Goal: Task Accomplishment & Management: Complete application form

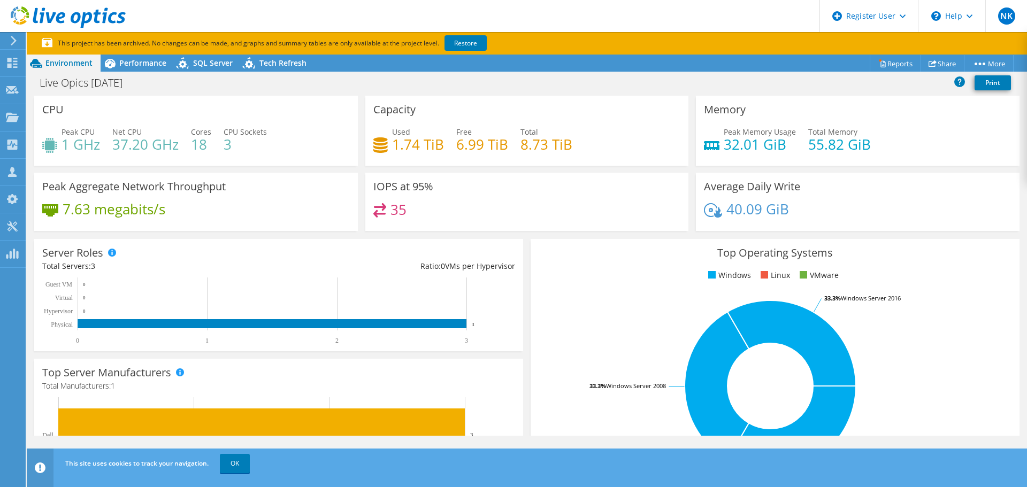
click at [12, 37] on use at bounding box center [14, 41] width 6 height 10
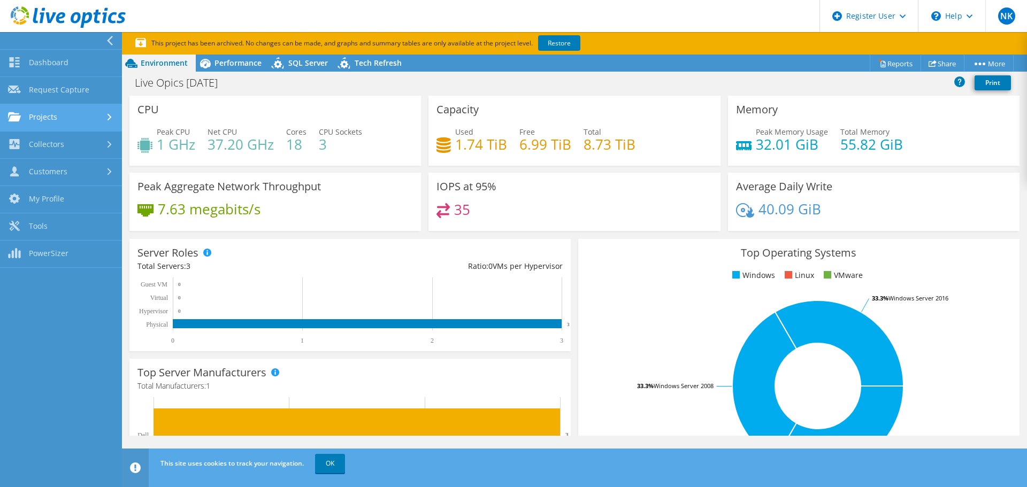
click at [70, 116] on link "Projects" at bounding box center [61, 117] width 122 height 27
click at [72, 116] on link "Projects" at bounding box center [61, 117] width 122 height 27
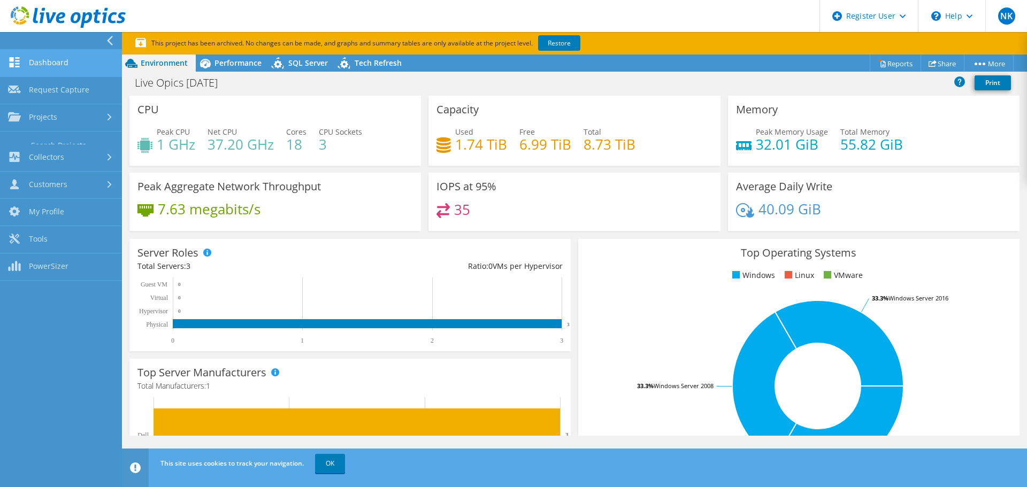
click at [67, 70] on link "Dashboard" at bounding box center [61, 63] width 122 height 27
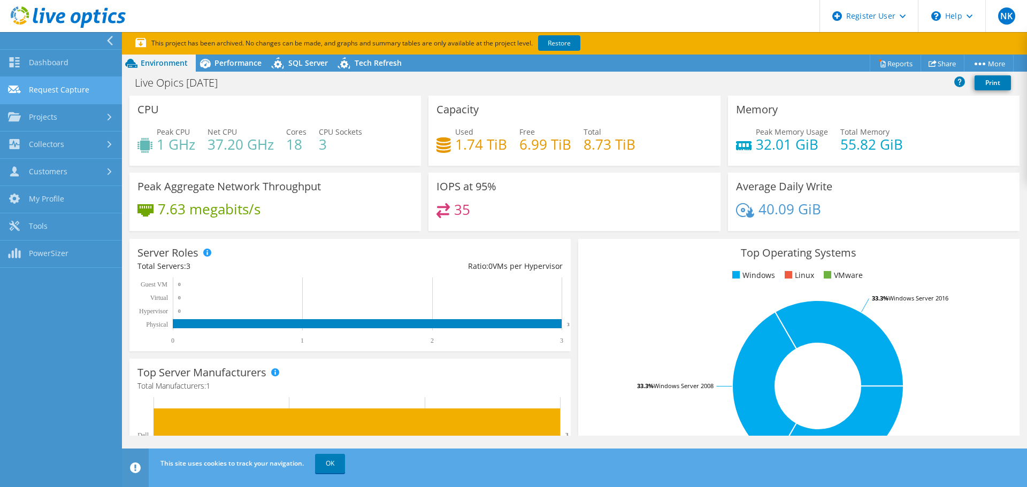
drag, startPoint x: 67, startPoint y: 70, endPoint x: 80, endPoint y: 91, distance: 25.0
click at [80, 91] on div "Dashboard Request Capture Projects Search Projects Upload SIOKIT & Files Optica…" at bounding box center [61, 158] width 122 height 219
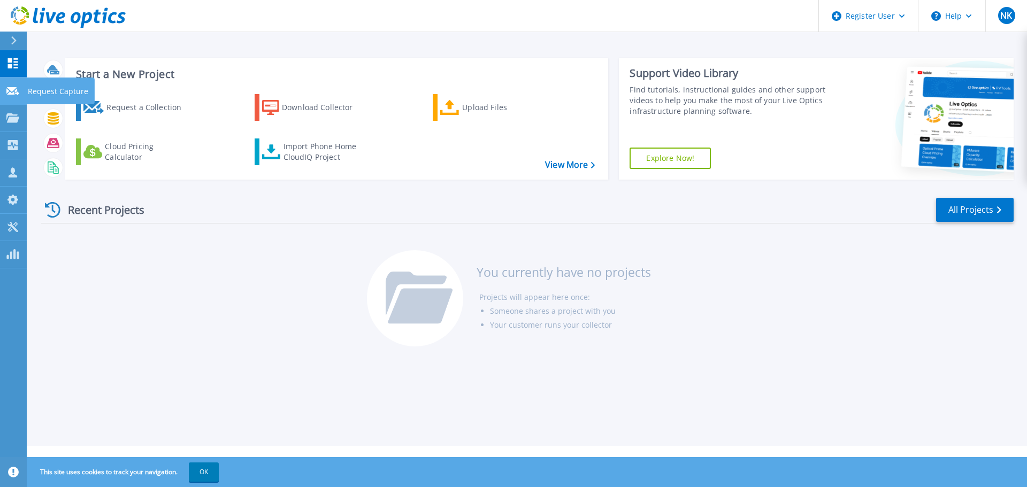
click at [20, 89] on link "Request Capture Request Capture" at bounding box center [13, 91] width 27 height 27
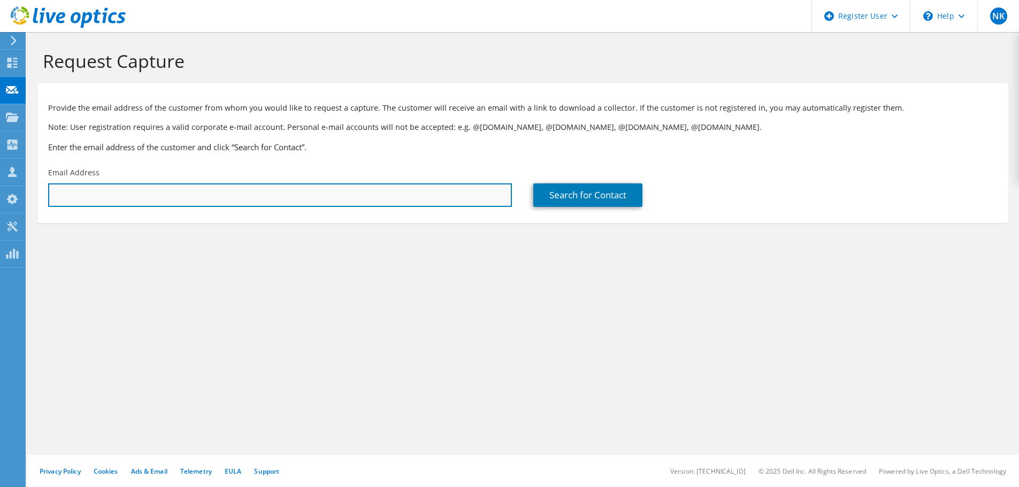
click at [419, 197] on input "text" at bounding box center [280, 196] width 464 height 24
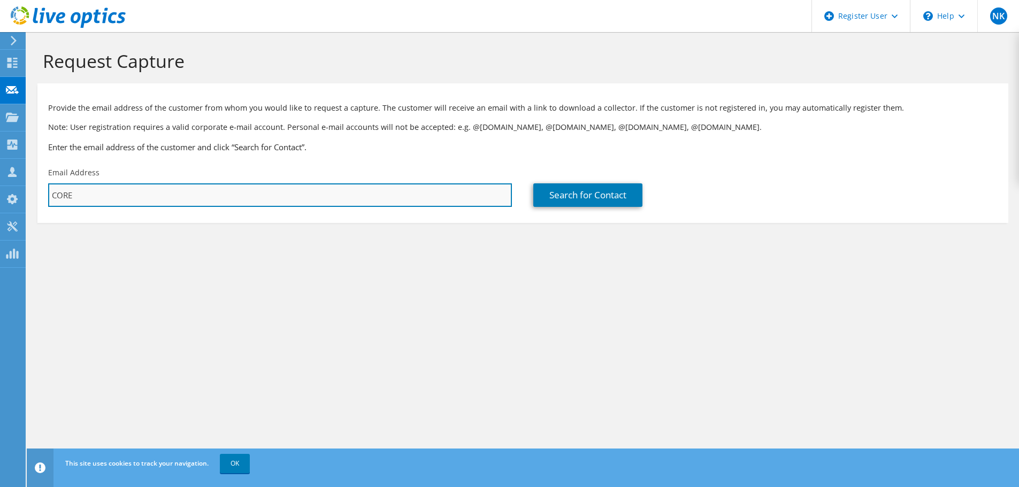
type input "COREY"
paste input "charle@weldricks.co.uk"
type input "charle@weldricks.co.uk"
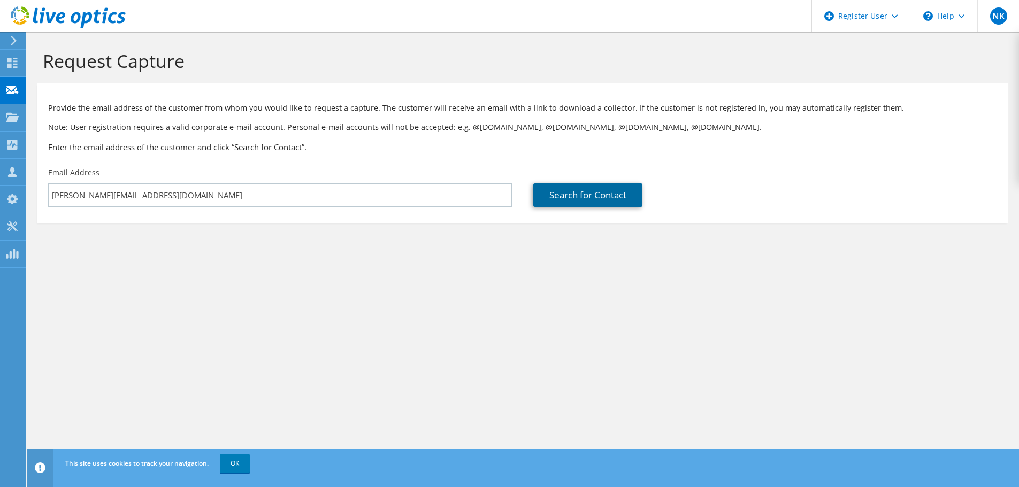
click at [565, 205] on link "Search for Contact" at bounding box center [587, 196] width 109 height 24
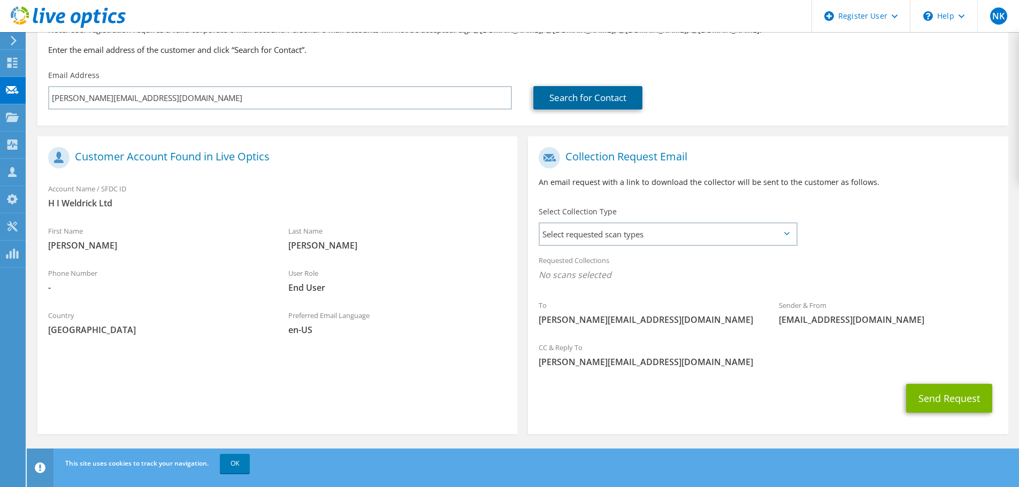
scroll to position [98, 0]
drag, startPoint x: 970, startPoint y: 400, endPoint x: 606, endPoint y: 205, distance: 412.7
click at [661, 242] on section "Collection Request Email An email request with a link to download the collector…" at bounding box center [768, 285] width 480 height 298
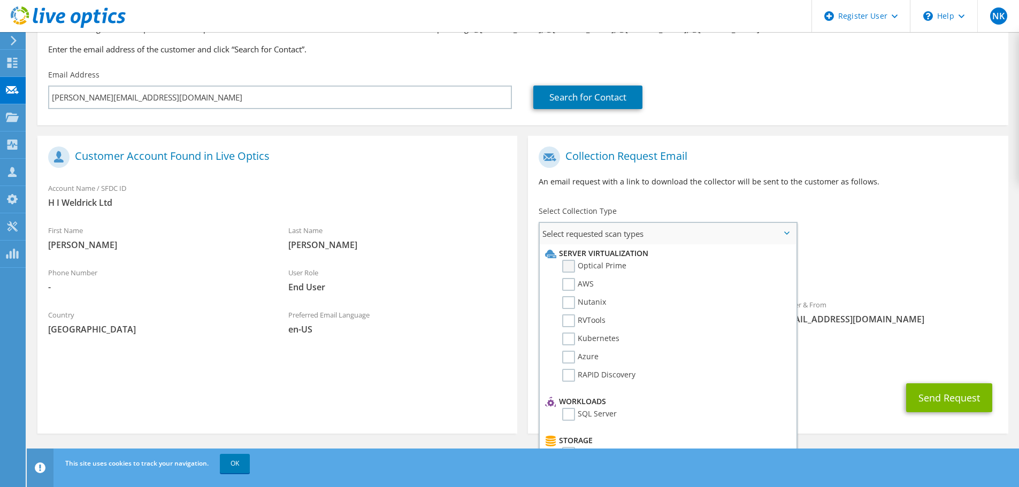
click at [573, 267] on label "Optical Prime" at bounding box center [594, 266] width 64 height 13
click at [0, 0] on input "Optical Prime" at bounding box center [0, 0] width 0 height 0
click at [567, 291] on label "AWS" at bounding box center [578, 284] width 32 height 13
click at [0, 0] on input "AWS" at bounding box center [0, 0] width 0 height 0
click at [568, 302] on label "Nutanix" at bounding box center [584, 302] width 44 height 13
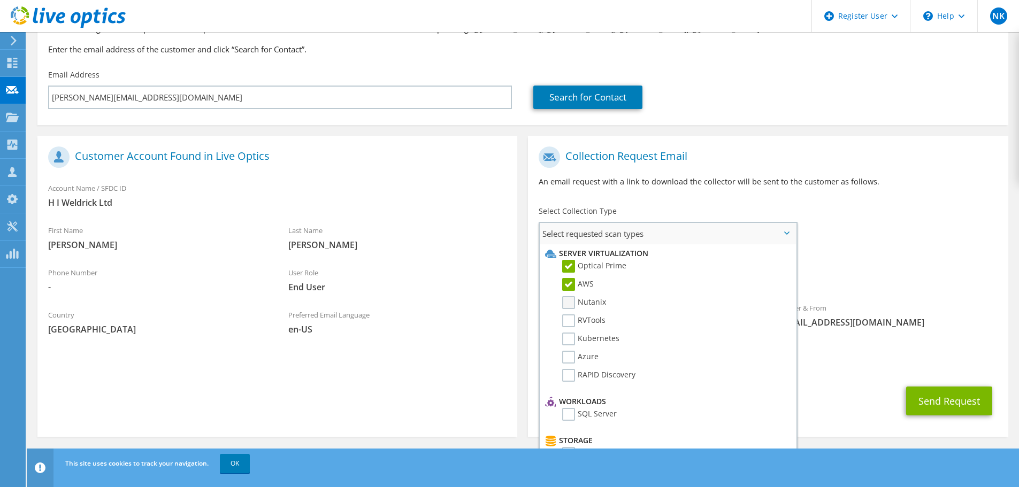
click at [0, 0] on input "Nutanix" at bounding box center [0, 0] width 0 height 0
click at [569, 326] on label "RVTools" at bounding box center [583, 321] width 43 height 13
click at [0, 0] on input "RVTools" at bounding box center [0, 0] width 0 height 0
click at [568, 333] on label "Kubernetes" at bounding box center [590, 339] width 57 height 13
click at [0, 0] on input "Kubernetes" at bounding box center [0, 0] width 0 height 0
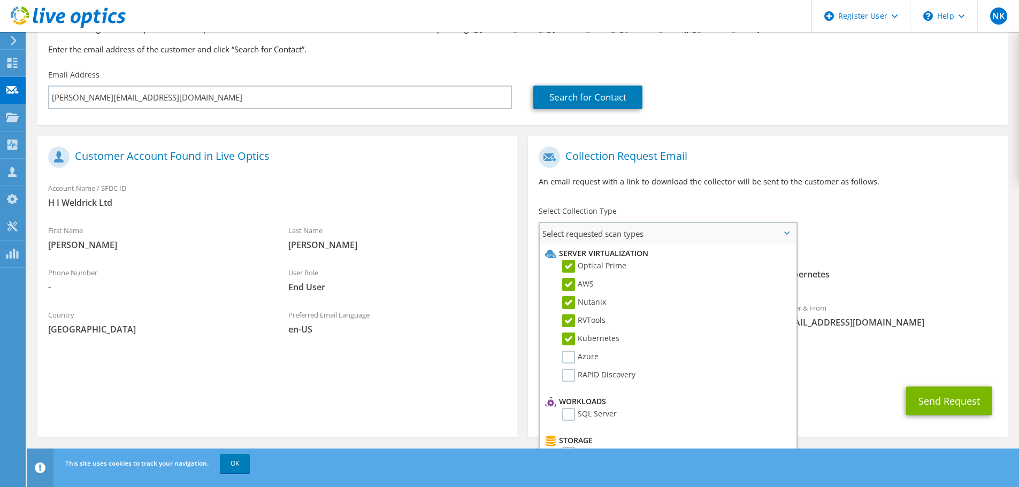
click at [570, 368] on li "Azure" at bounding box center [667, 360] width 248 height 18
click at [569, 354] on label "Azure" at bounding box center [580, 357] width 36 height 13
click at [0, 0] on input "Azure" at bounding box center [0, 0] width 0 height 0
click at [571, 379] on label "RAPID Discovery" at bounding box center [598, 375] width 73 height 13
click at [0, 0] on input "RAPID Discovery" at bounding box center [0, 0] width 0 height 0
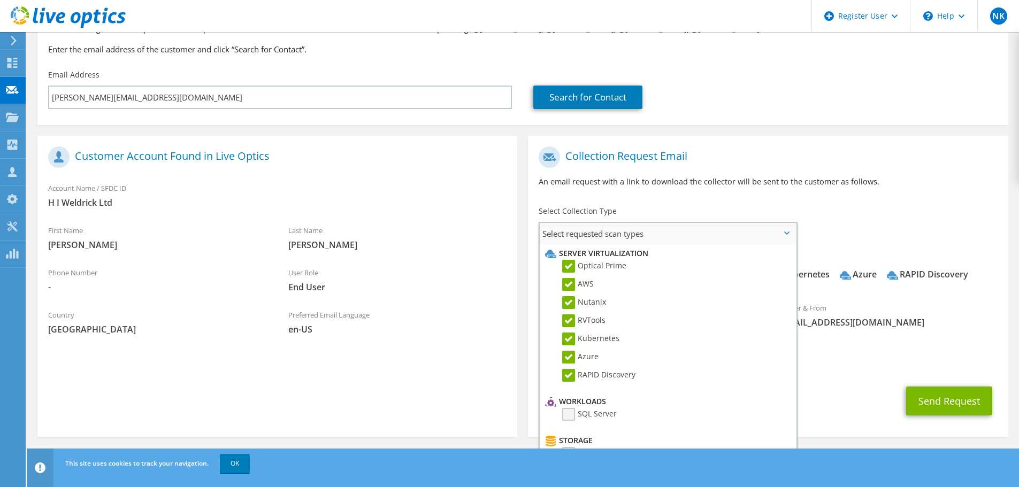
click at [571, 413] on label "SQL Server" at bounding box center [589, 414] width 55 height 13
click at [0, 0] on input "SQL Server" at bounding box center [0, 0] width 0 height 0
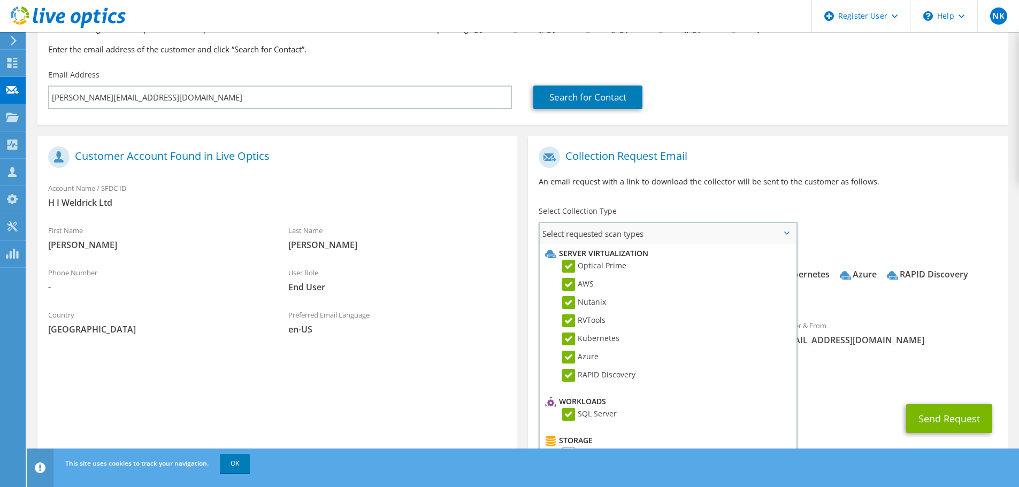
scroll to position [162, 0]
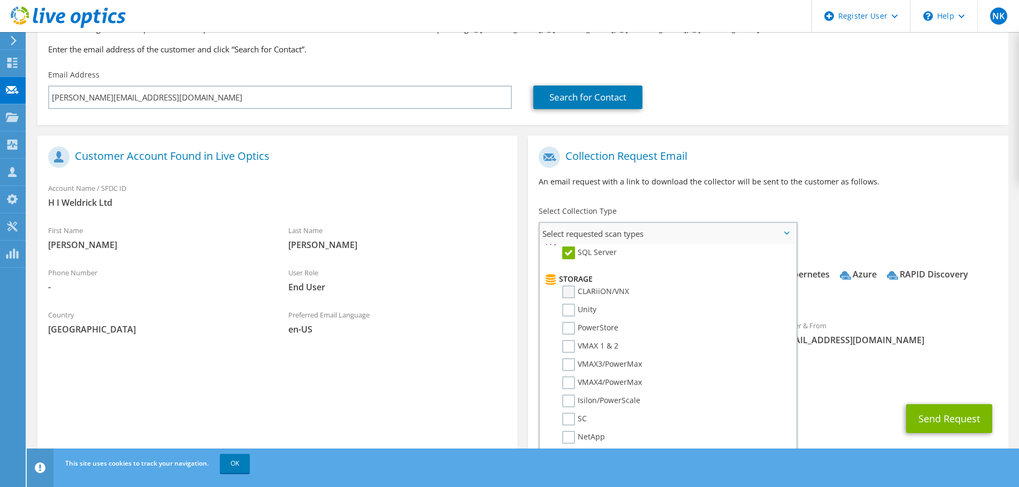
click at [567, 292] on label "CLARiiON/VNX" at bounding box center [595, 292] width 67 height 13
click at [0, 0] on input "CLARiiON/VNX" at bounding box center [0, 0] width 0 height 0
click at [575, 321] on li "Unity" at bounding box center [667, 313] width 248 height 18
click at [569, 315] on label "Unity" at bounding box center [579, 310] width 34 height 13
click at [0, 0] on input "Unity" at bounding box center [0, 0] width 0 height 0
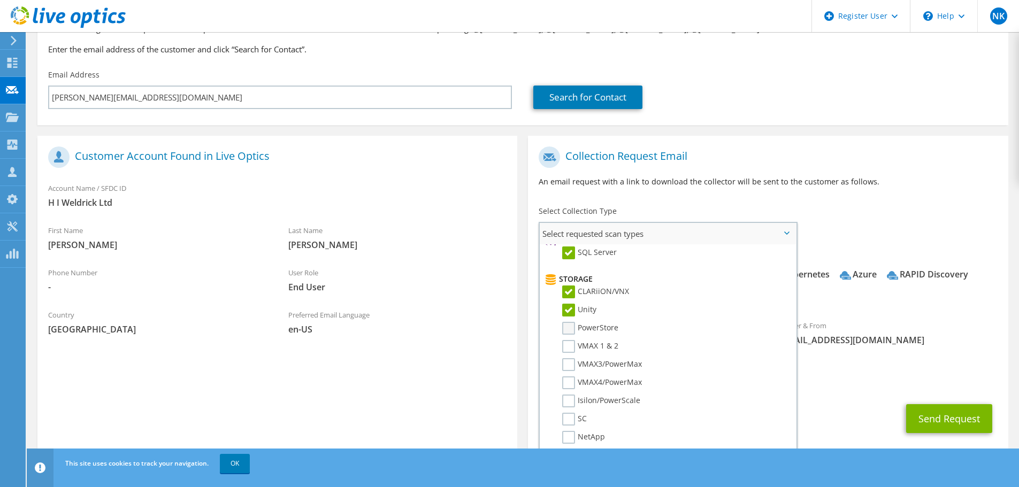
click at [571, 334] on label "PowerStore" at bounding box center [590, 328] width 56 height 13
click at [0, 0] on input "PowerStore" at bounding box center [0, 0] width 0 height 0
click at [568, 347] on label "VMAX 1 & 2" at bounding box center [590, 346] width 56 height 13
click at [0, 0] on input "VMAX 1 & 2" at bounding box center [0, 0] width 0 height 0
click at [570, 373] on li "VMAX3/PowerMax" at bounding box center [667, 368] width 248 height 18
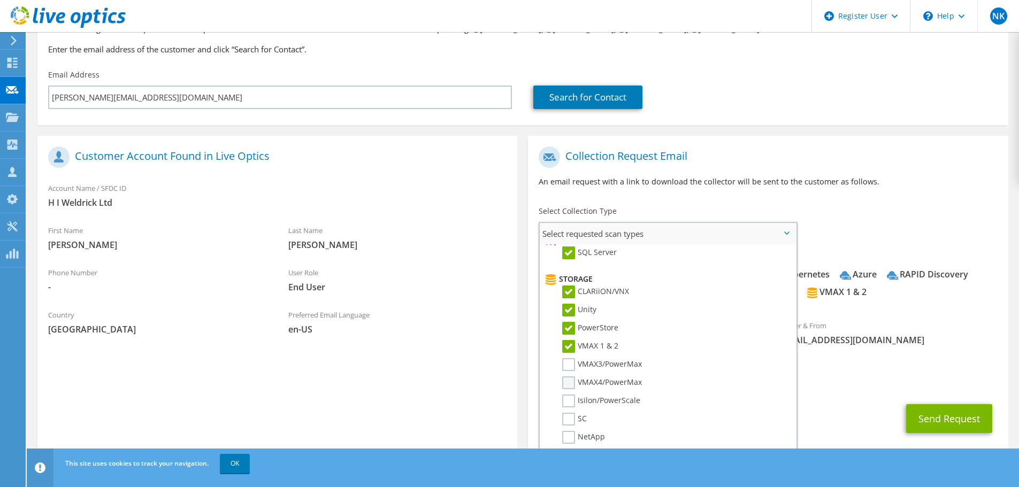
click at [569, 387] on label "VMAX4/PowerMax" at bounding box center [602, 383] width 80 height 13
click at [0, 0] on input "VMAX4/PowerMax" at bounding box center [0, 0] width 0 height 0
click at [569, 367] on label "VMAX3/PowerMax" at bounding box center [602, 365] width 80 height 13
click at [0, 0] on input "VMAX3/PowerMax" at bounding box center [0, 0] width 0 height 0
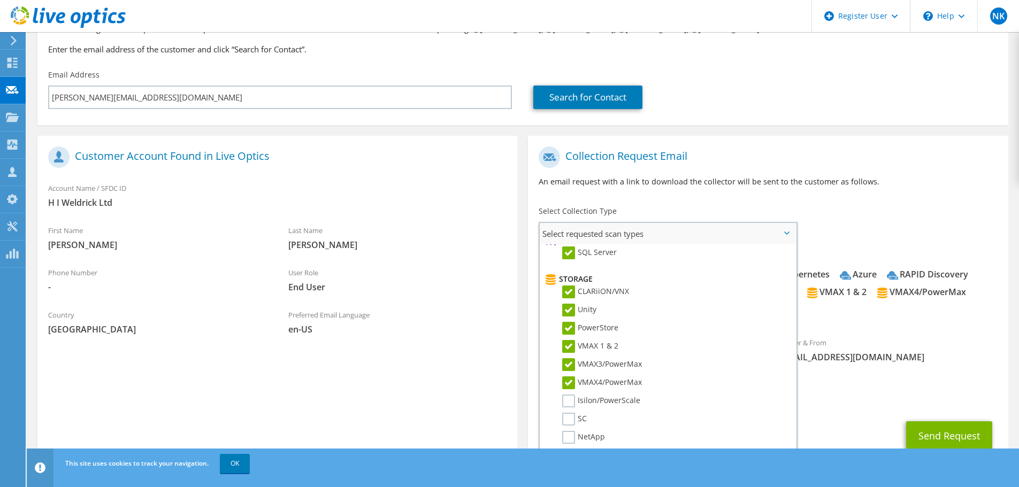
scroll to position [239, 0]
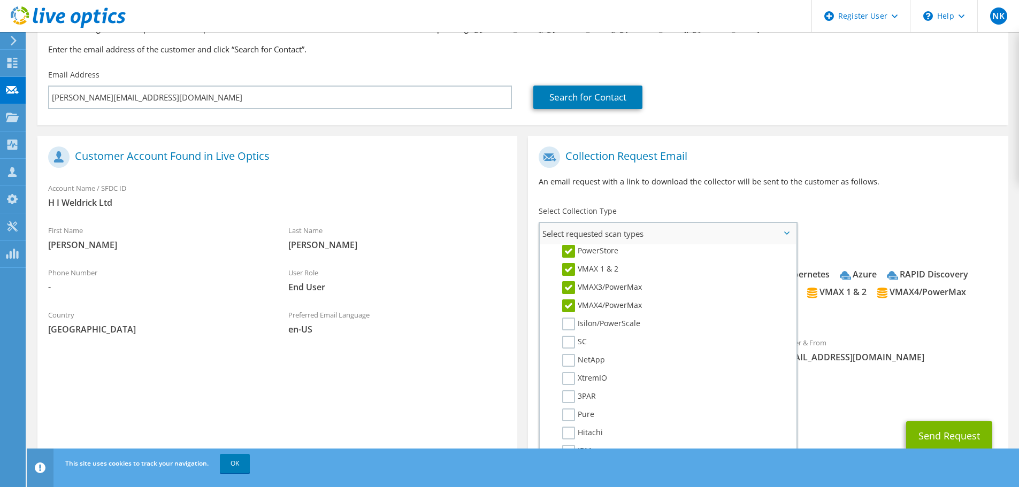
click at [567, 332] on li "Isilon/PowerScale" at bounding box center [667, 327] width 248 height 18
click at [567, 330] on label "Isilon/PowerScale" at bounding box center [601, 324] width 78 height 13
click at [0, 0] on input "Isilon/PowerScale" at bounding box center [0, 0] width 0 height 0
click at [569, 341] on label "SC" at bounding box center [574, 342] width 25 height 13
click at [0, 0] on input "SC" at bounding box center [0, 0] width 0 height 0
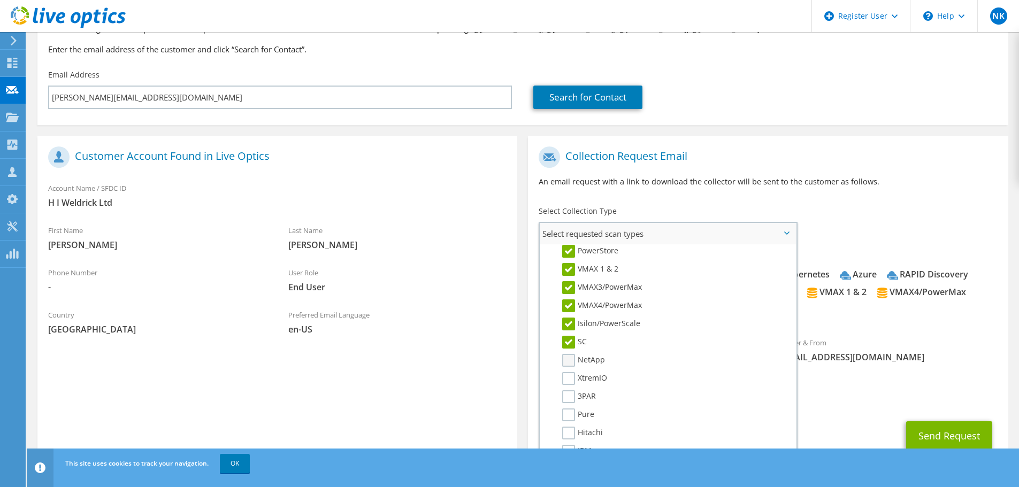
click at [568, 358] on label "NetApp" at bounding box center [583, 360] width 43 height 13
click at [0, 0] on input "NetApp" at bounding box center [0, 0] width 0 height 0
click at [568, 358] on label "XtremIO" at bounding box center [584, 358] width 45 height 13
click at [0, 0] on input "XtremIO" at bounding box center [0, 0] width 0 height 0
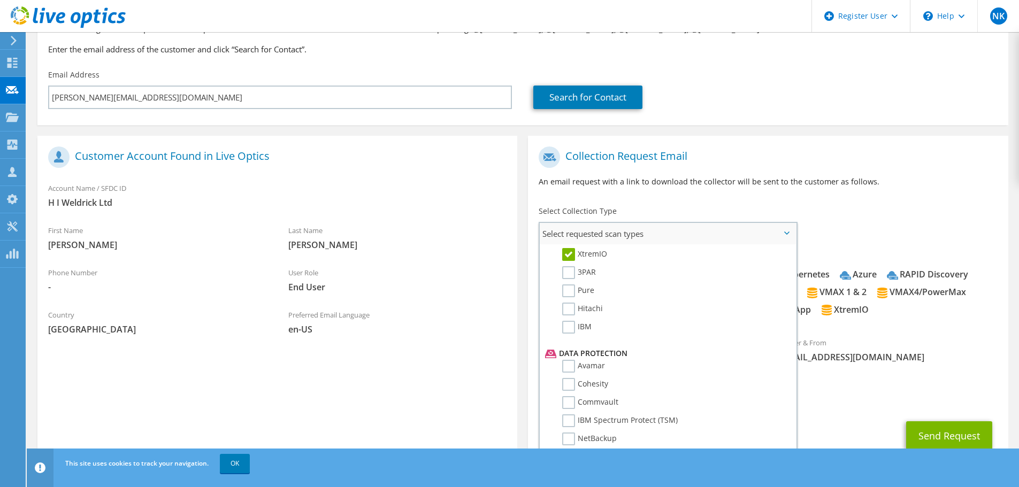
scroll to position [372, 0]
click at [570, 261] on label "3PAR" at bounding box center [579, 263] width 34 height 13
click at [0, 0] on input "3PAR" at bounding box center [0, 0] width 0 height 0
click at [568, 287] on label "Pure" at bounding box center [578, 281] width 32 height 13
click at [0, 0] on input "Pure" at bounding box center [0, 0] width 0 height 0
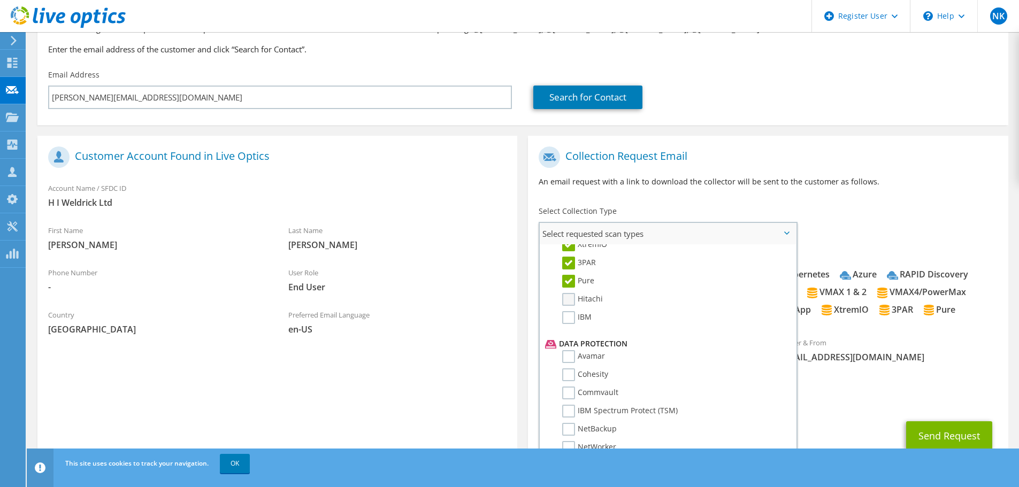
click at [569, 296] on label "Hitachi" at bounding box center [582, 299] width 41 height 13
click at [0, 0] on input "Hitachi" at bounding box center [0, 0] width 0 height 0
click at [569, 312] on label "IBM" at bounding box center [576, 317] width 29 height 13
click at [0, 0] on input "IBM" at bounding box center [0, 0] width 0 height 0
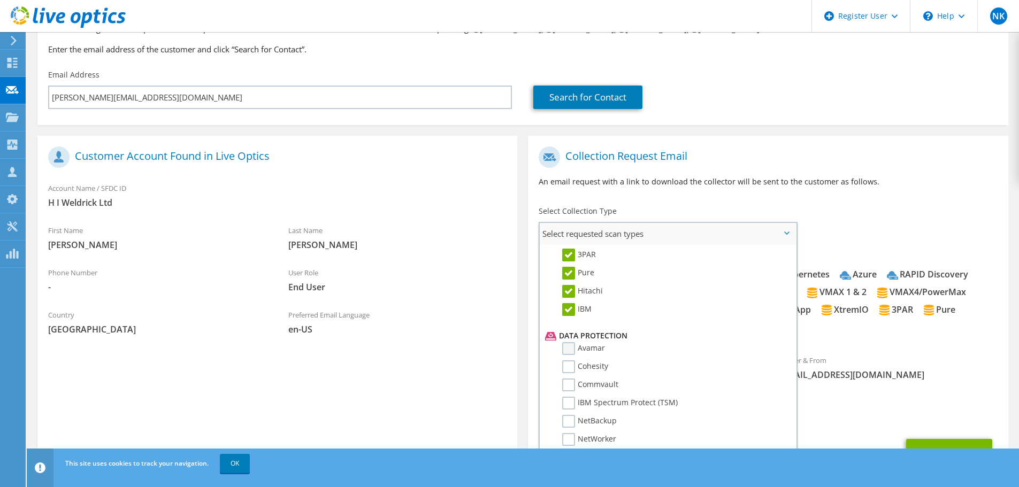
drag, startPoint x: 568, startPoint y: 349, endPoint x: 568, endPoint y: 355, distance: 5.9
click at [568, 349] on label "Avamar" at bounding box center [583, 348] width 43 height 13
click at [0, 0] on input "Avamar" at bounding box center [0, 0] width 0 height 0
click at [567, 360] on li "Avamar" at bounding box center [667, 351] width 248 height 18
click at [569, 352] on label "Avamar" at bounding box center [583, 348] width 43 height 13
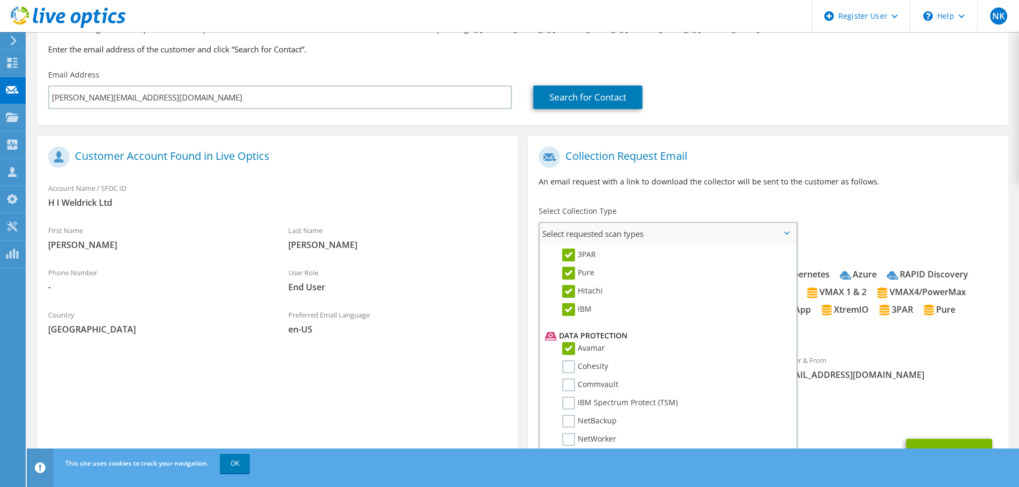
click at [0, 0] on input "Avamar" at bounding box center [0, 0] width 0 height 0
click at [568, 361] on label "Cohesity" at bounding box center [585, 367] width 46 height 13
click at [0, 0] on input "Cohesity" at bounding box center [0, 0] width 0 height 0
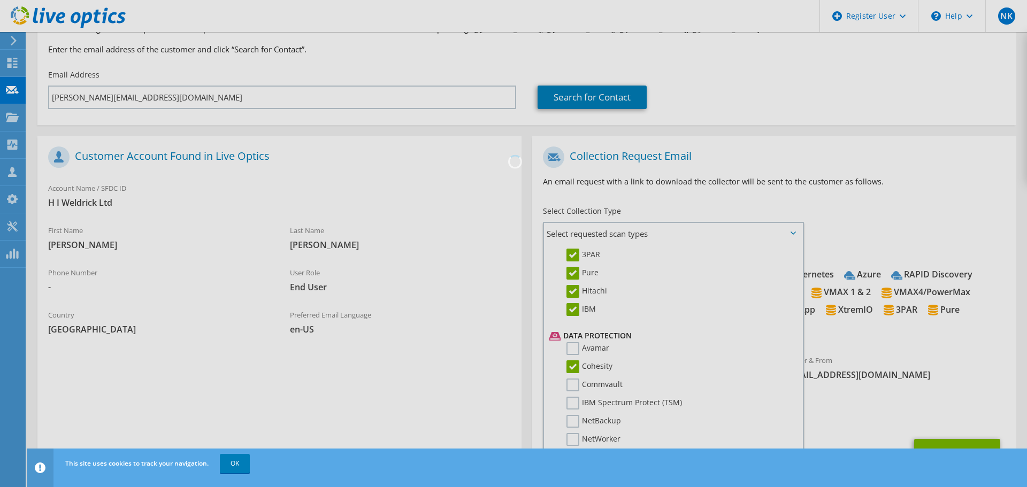
click at [568, 349] on div at bounding box center [513, 243] width 1027 height 487
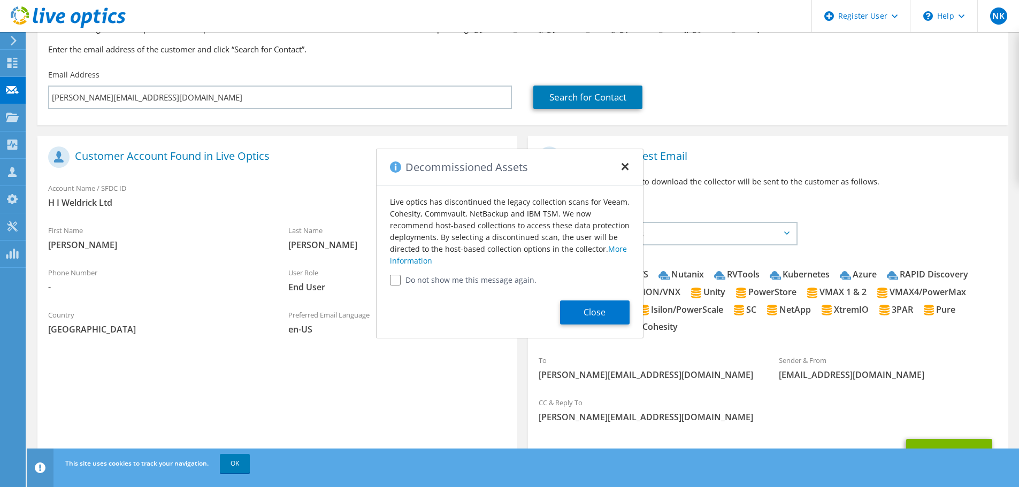
click at [626, 168] on button "×" at bounding box center [625, 163] width 9 height 9
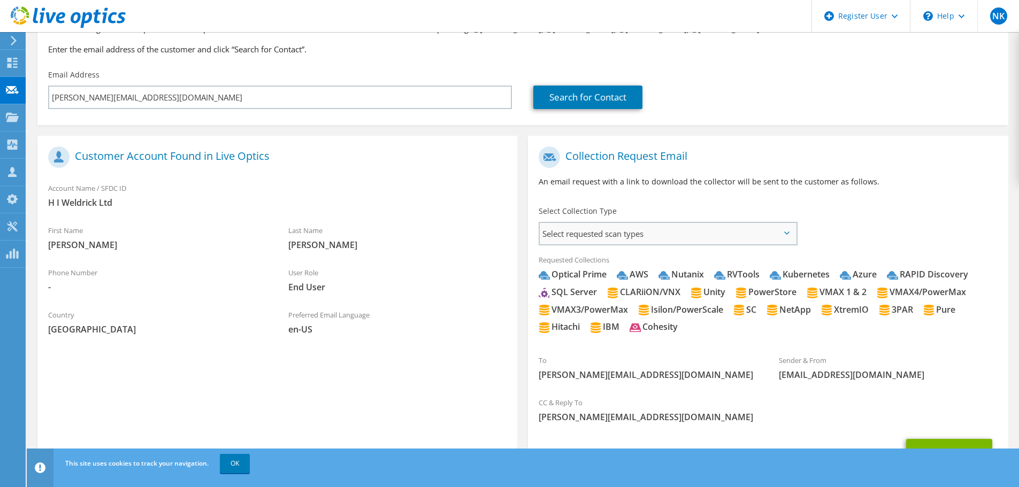
click at [642, 232] on span "Select requested scan types" at bounding box center [668, 233] width 256 height 21
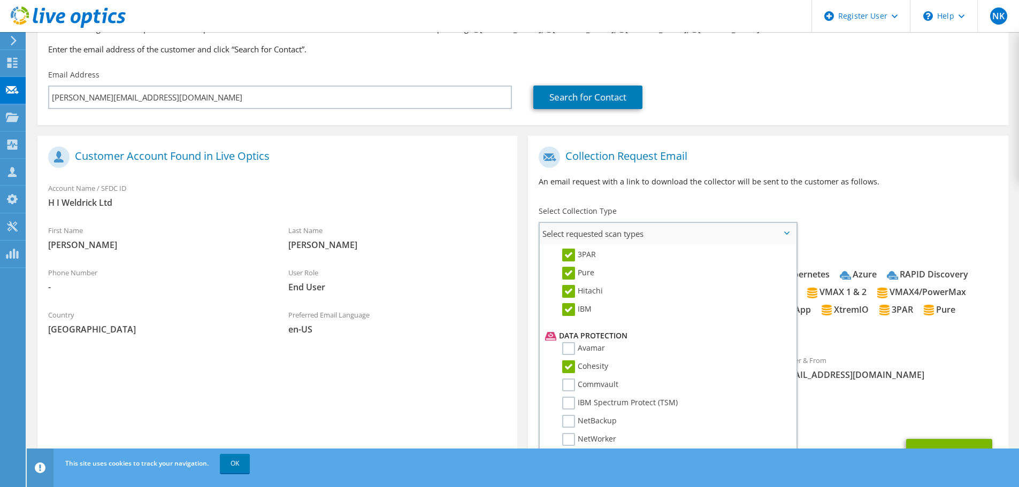
scroll to position [421, 0]
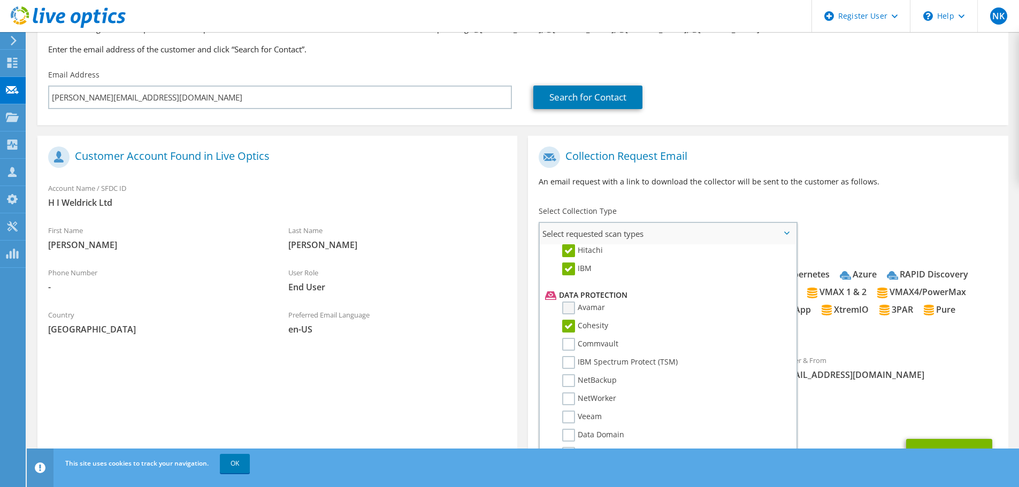
click at [568, 307] on label "Avamar" at bounding box center [583, 308] width 43 height 13
click at [0, 0] on input "Avamar" at bounding box center [0, 0] width 0 height 0
click at [569, 348] on label "Commvault" at bounding box center [590, 344] width 56 height 13
click at [0, 0] on input "Commvault" at bounding box center [0, 0] width 0 height 0
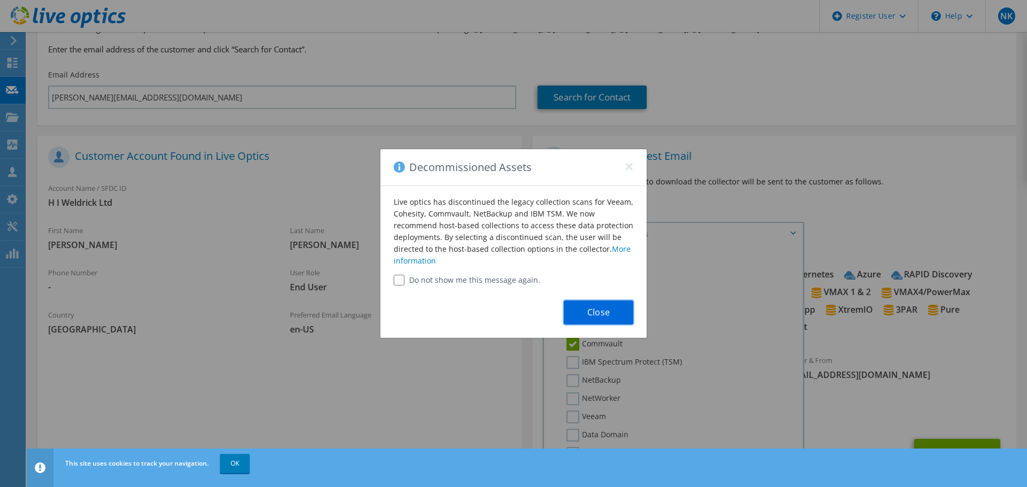
click at [615, 312] on button "Close" at bounding box center [599, 313] width 70 height 24
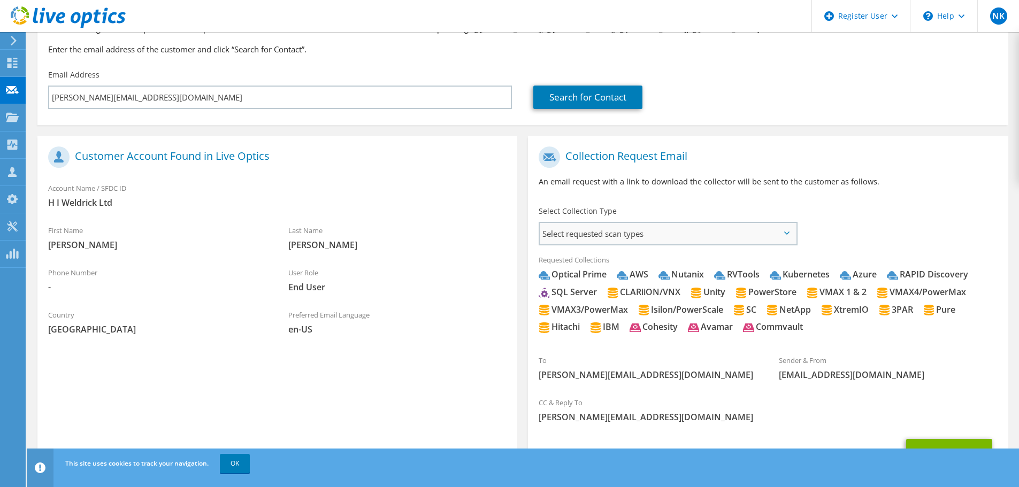
click at [592, 234] on span "Select requested scan types" at bounding box center [668, 233] width 256 height 21
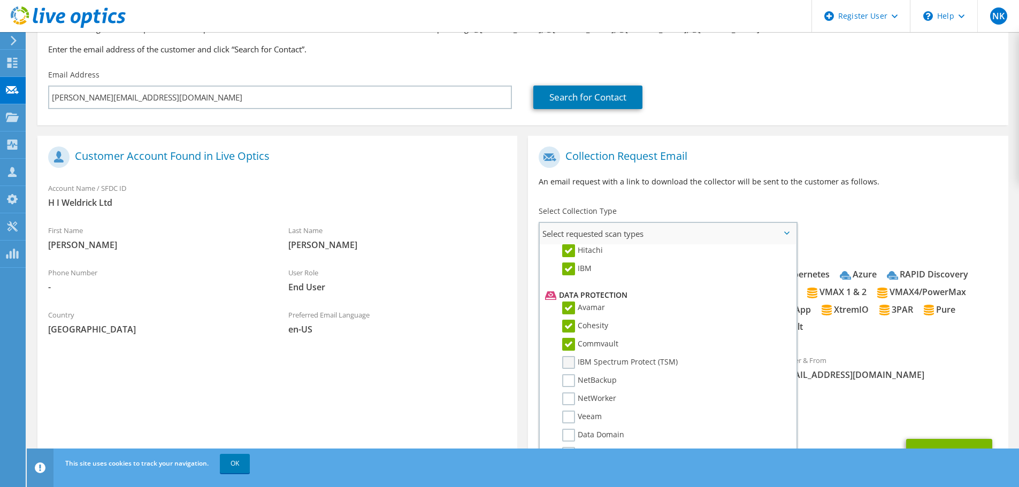
click at [573, 359] on label "IBM Spectrum Protect (TSM)" at bounding box center [620, 362] width 116 height 13
click at [0, 0] on input "IBM Spectrum Protect (TSM)" at bounding box center [0, 0] width 0 height 0
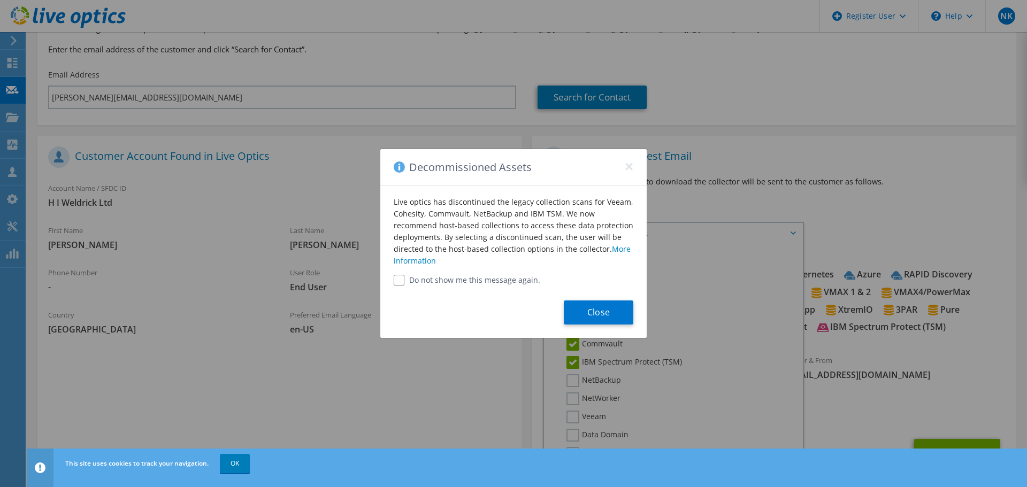
click at [466, 278] on label "Do not show me this message again." at bounding box center [514, 280] width 240 height 11
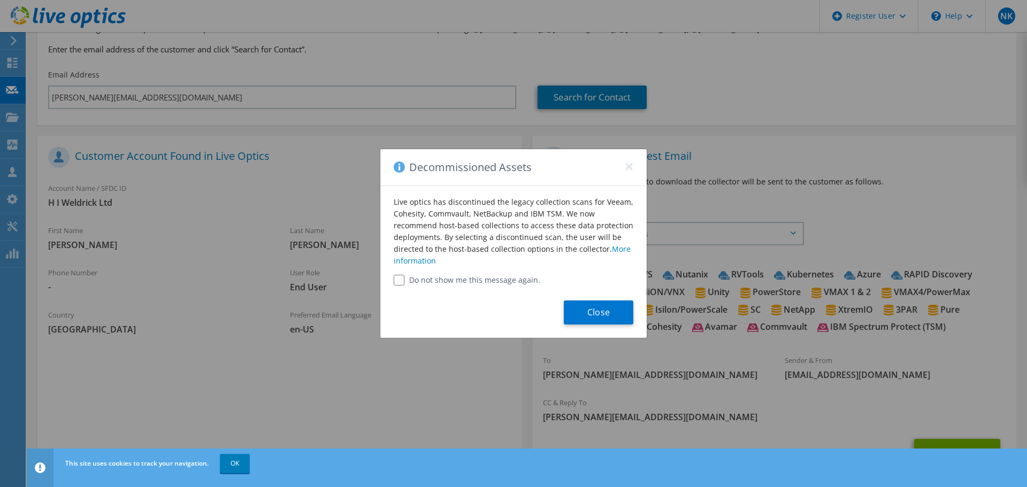
click at [402, 286] on div "Close" at bounding box center [513, 312] width 266 height 52
click at [398, 276] on input "Do not show me this message again." at bounding box center [399, 280] width 11 height 11
checkbox input "true"
click at [560, 305] on div "Close" at bounding box center [513, 312] width 266 height 52
click at [601, 308] on button "Close" at bounding box center [599, 313] width 70 height 24
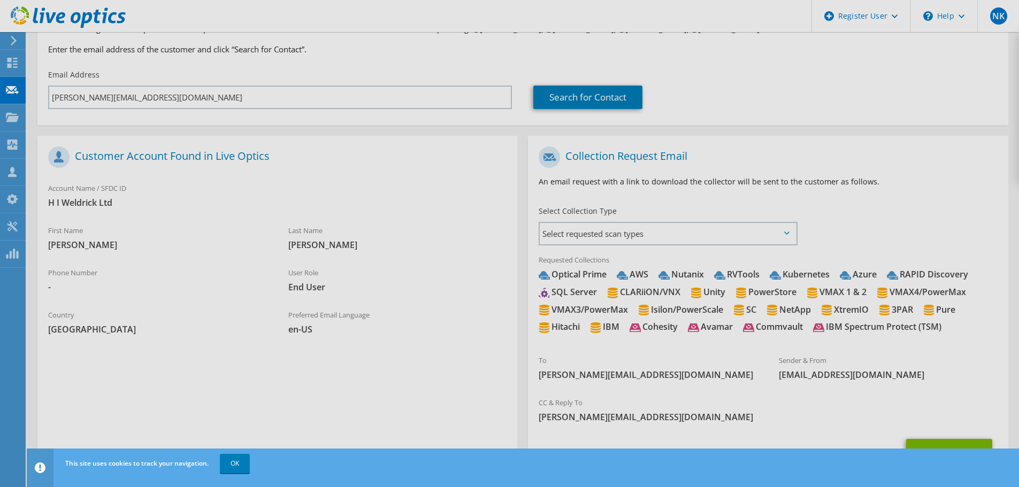
click at [636, 232] on div at bounding box center [509, 243] width 1019 height 487
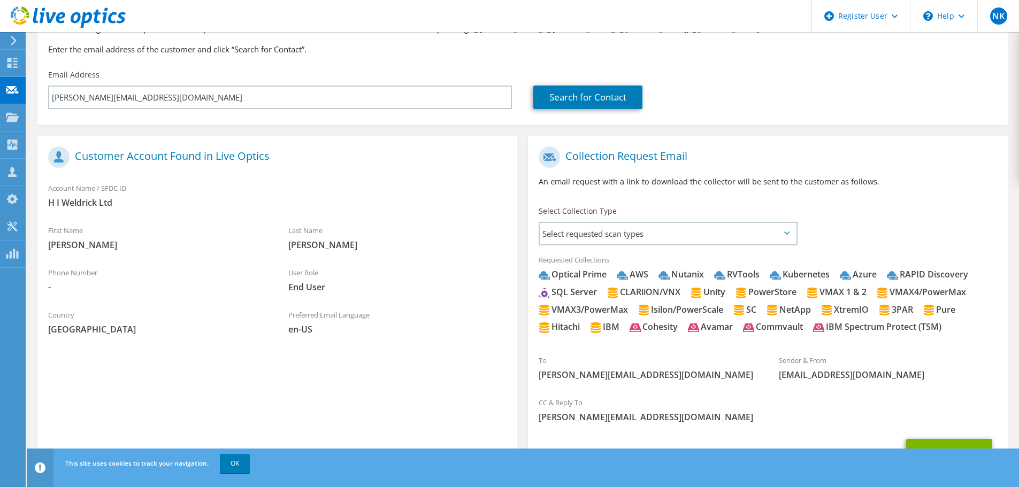
click at [636, 232] on span "Select requested scan types" at bounding box center [668, 233] width 256 height 21
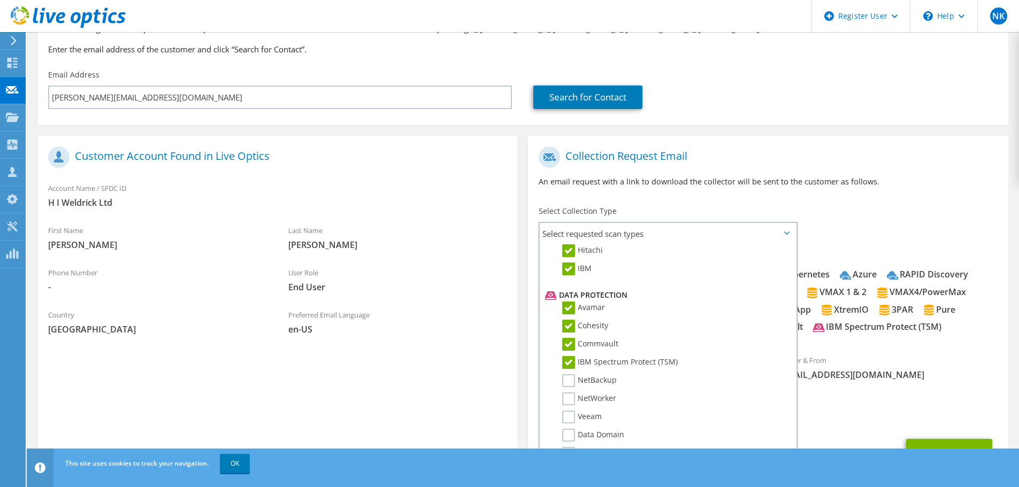
scroll to position [154, 0]
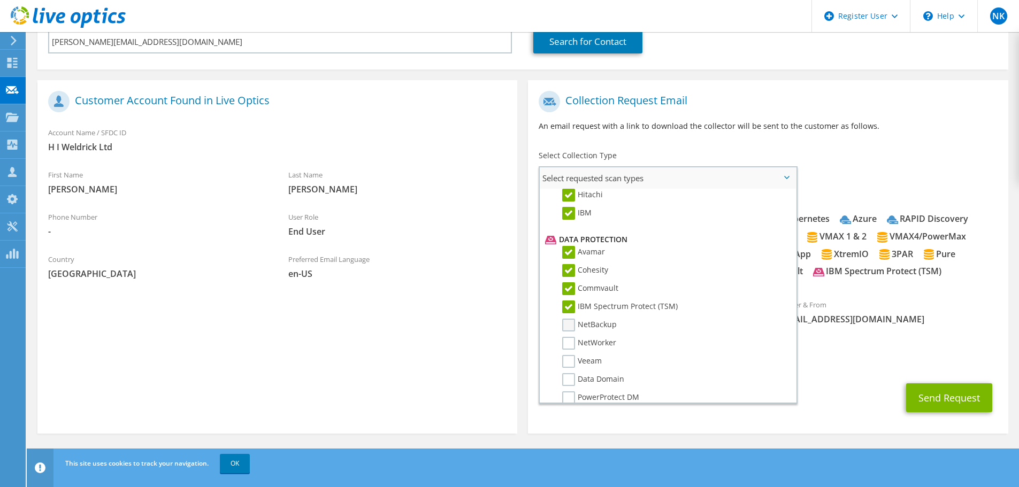
click at [594, 323] on label "NetBackup" at bounding box center [589, 325] width 55 height 13
click at [0, 0] on input "NetBackup" at bounding box center [0, 0] width 0 height 0
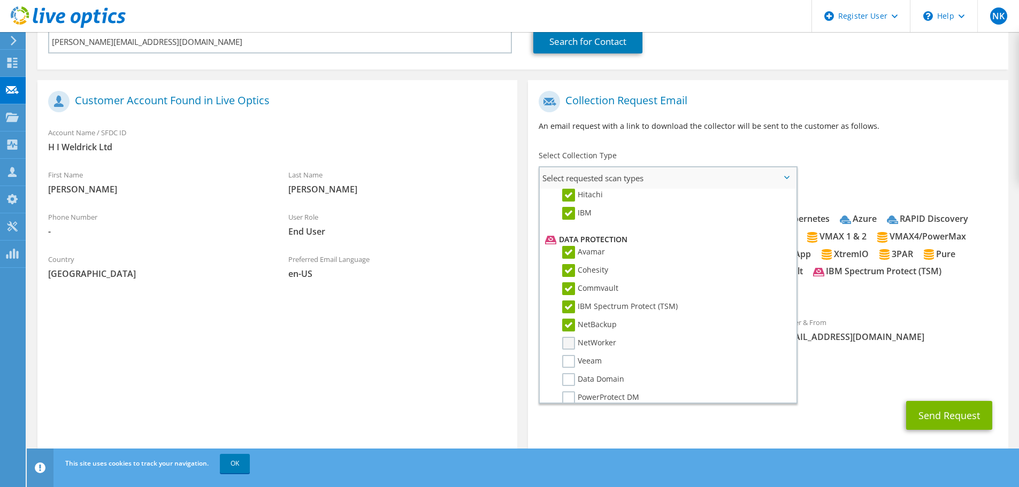
click at [592, 341] on label "NetWorker" at bounding box center [589, 343] width 54 height 13
click at [0, 0] on input "NetWorker" at bounding box center [0, 0] width 0 height 0
click at [586, 361] on label "Veeam" at bounding box center [582, 361] width 40 height 13
click at [0, 0] on input "Veeam" at bounding box center [0, 0] width 0 height 0
click at [592, 375] on label "Data Domain" at bounding box center [593, 379] width 62 height 13
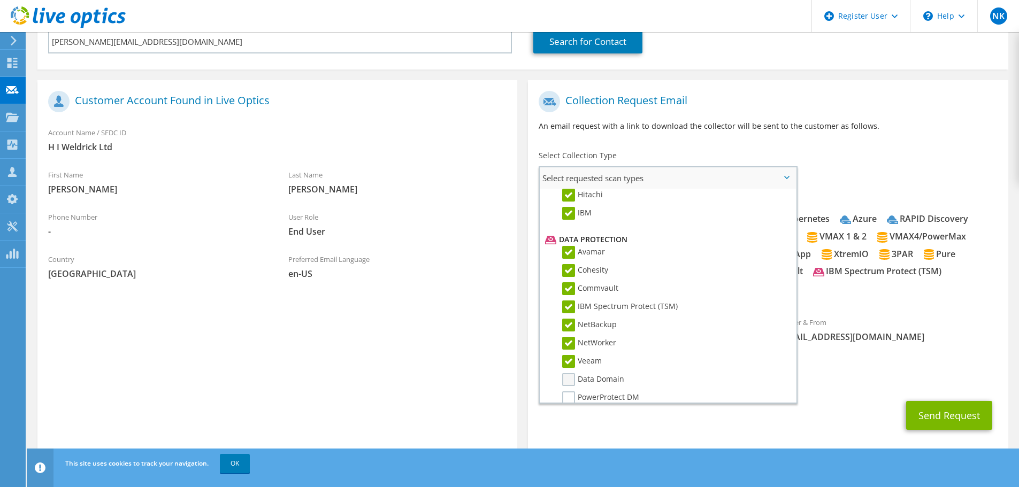
click at [0, 0] on input "Data Domain" at bounding box center [0, 0] width 0 height 0
click at [592, 392] on label "PowerProtect DM" at bounding box center [600, 398] width 77 height 13
click at [0, 0] on input "PowerProtect DM" at bounding box center [0, 0] width 0 height 0
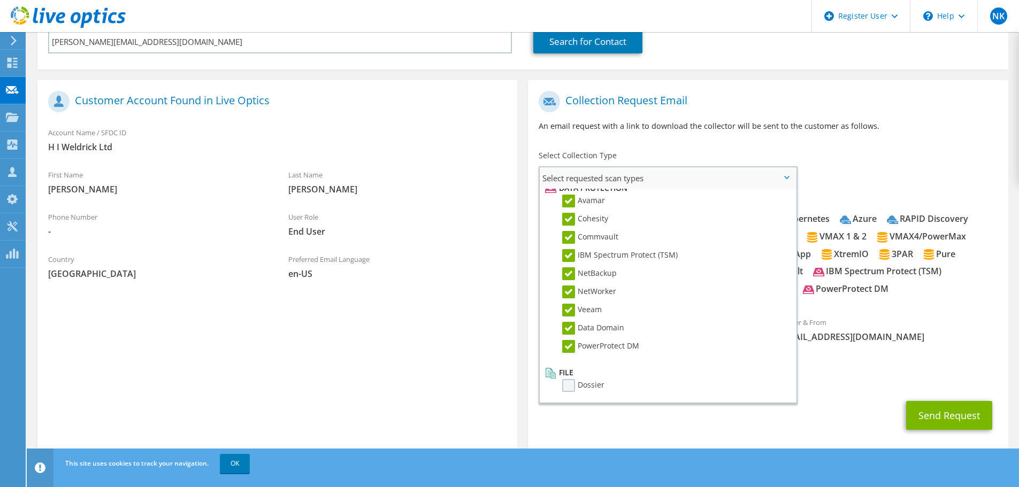
click at [574, 385] on label "Dossier" at bounding box center [583, 385] width 42 height 13
click at [0, 0] on input "Dossier" at bounding box center [0, 0] width 0 height 0
click at [954, 403] on button "Send Request" at bounding box center [949, 415] width 86 height 29
